Goal: Check status: Check status

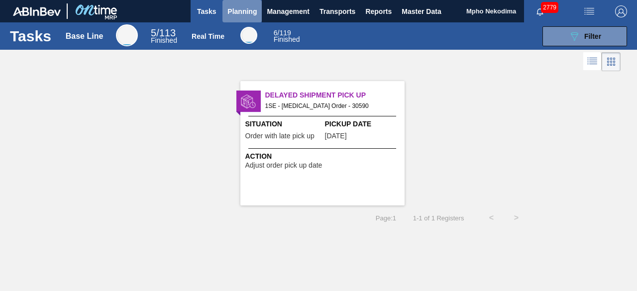
click at [238, 10] on span "Planning" at bounding box center [241, 11] width 29 height 12
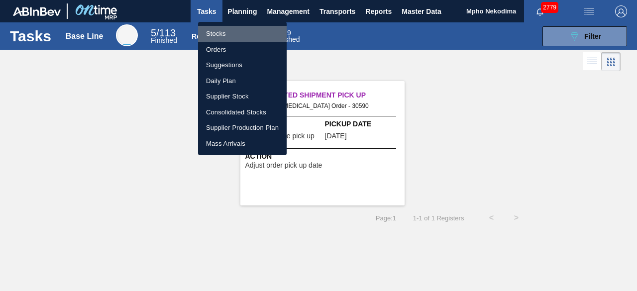
click at [216, 35] on li "Stocks" at bounding box center [242, 34] width 89 height 16
click at [216, 34] on li "Stocks" at bounding box center [242, 34] width 89 height 16
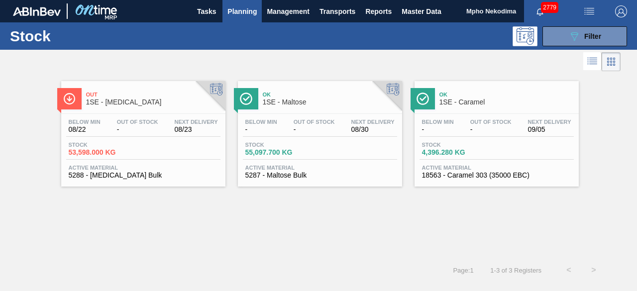
click at [108, 174] on span "5288 - [MEDICAL_DATA] Bulk" at bounding box center [143, 175] width 149 height 7
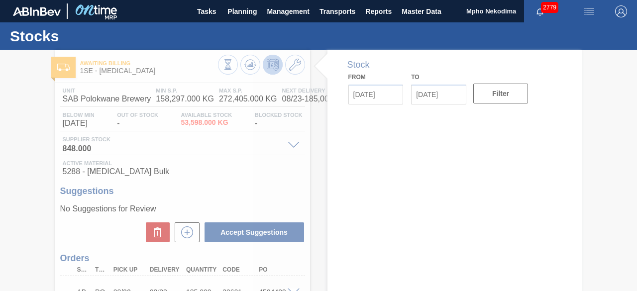
type input "[DATE]"
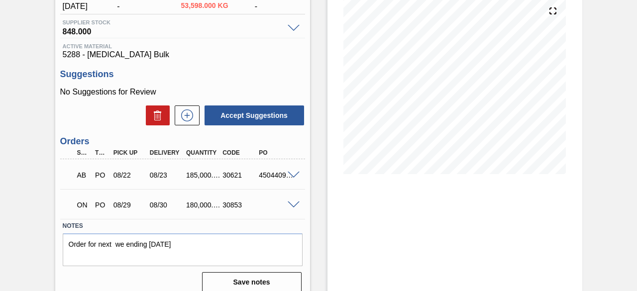
scroll to position [118, 0]
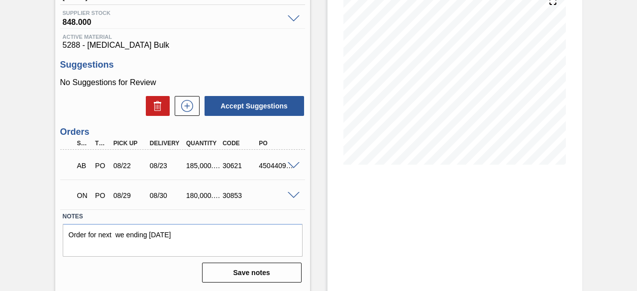
scroll to position [135, 0]
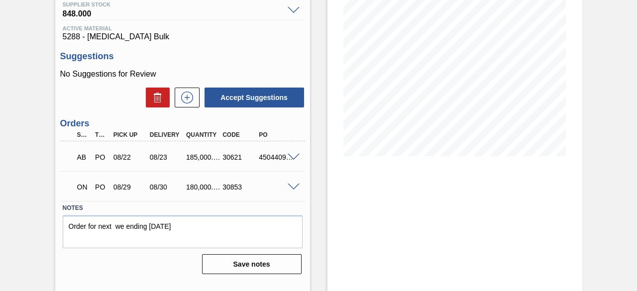
click at [485, 219] on div "Stock From [DATE] to [DATE] Filter" at bounding box center [454, 104] width 255 height 378
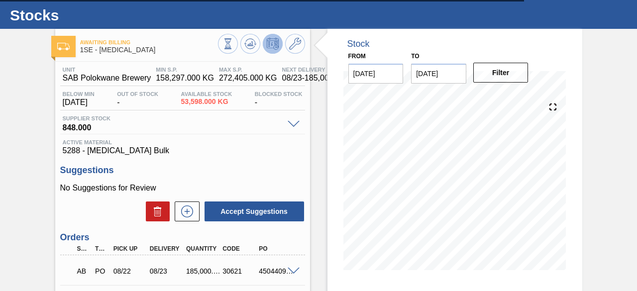
scroll to position [1, 0]
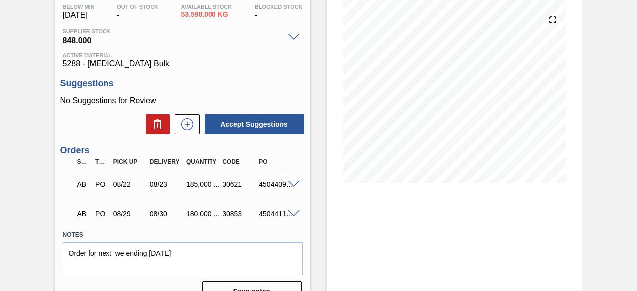
scroll to position [113, 0]
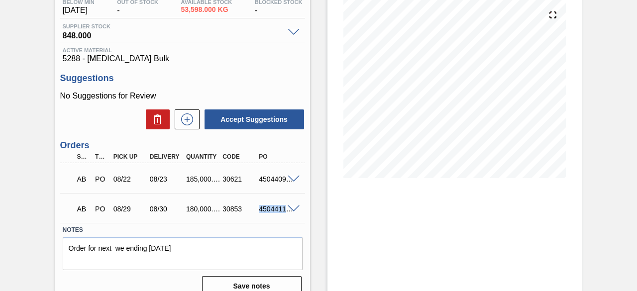
drag, startPoint x: 258, startPoint y: 209, endPoint x: 293, endPoint y: 205, distance: 35.6
click at [293, 205] on div "AB PO 08/29 08/30 180,000.000 30853 4504411627" at bounding box center [182, 207] width 245 height 25
copy div "4504411627"
